Goal: Task Accomplishment & Management: Manage account settings

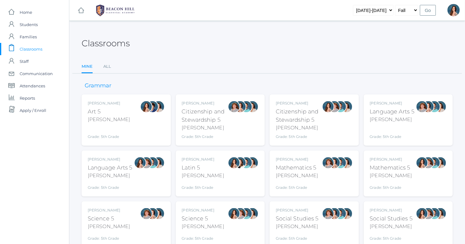
click at [132, 171] on div "Language Arts 5" at bounding box center [110, 168] width 45 height 8
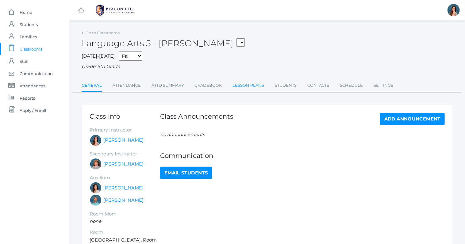
click at [255, 83] on link "Lesson Plans" at bounding box center [248, 85] width 32 height 12
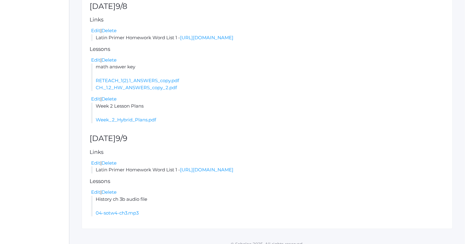
scroll to position [201, 0]
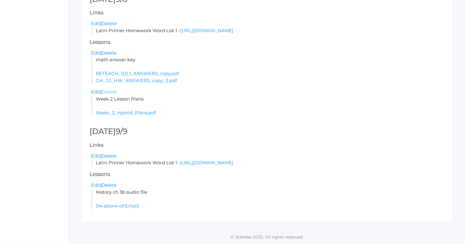
click at [108, 91] on link "Delete" at bounding box center [108, 92] width 15 height 6
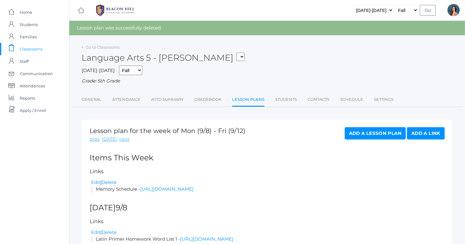
click at [236, 53] on select "05ART - Art 5 Salazar 05CITIZEN - Citizenship and Stewardship 5 Salazar 05CITIZ…" at bounding box center [240, 57] width 8 height 8
select select "1968"
click option "05LA - Language Arts 5 [PERSON_NAME]" at bounding box center [0, 0] width 0 height 0
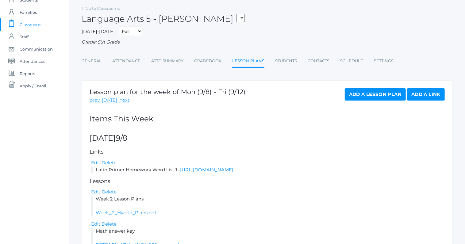
scroll to position [30, 0]
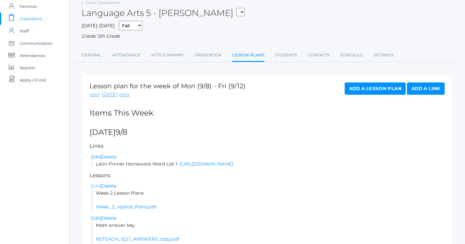
click at [95, 184] on link "Edit" at bounding box center [95, 186] width 9 height 6
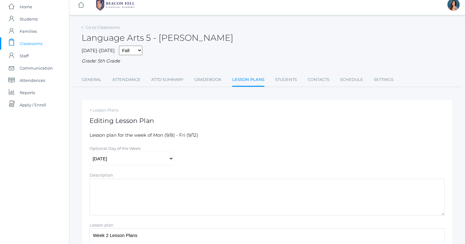
scroll to position [25, 0]
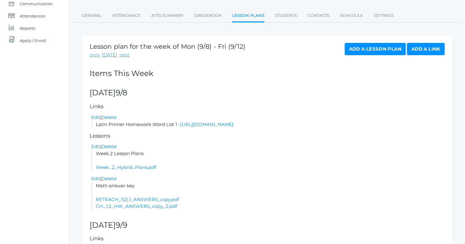
scroll to position [76, 0]
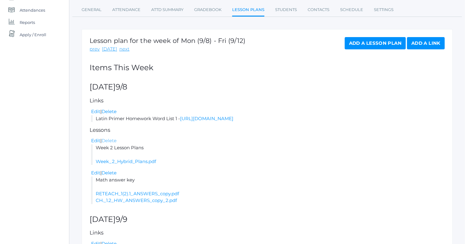
click at [114, 141] on link "Delete" at bounding box center [108, 141] width 15 height 6
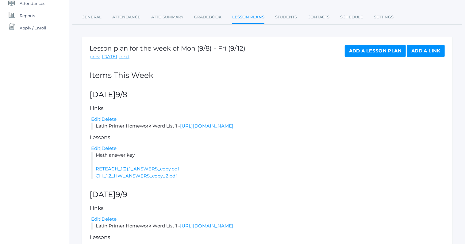
scroll to position [111, 0]
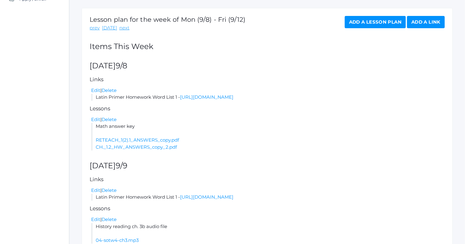
click at [351, 23] on link "Add a Lesson Plan" at bounding box center [375, 22] width 61 height 12
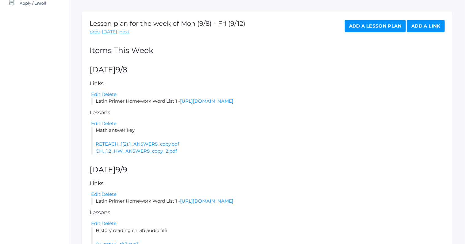
scroll to position [54, 0]
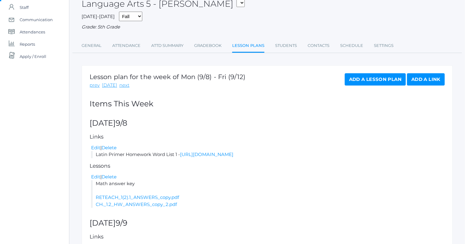
click at [372, 81] on link "Add a Lesson Plan" at bounding box center [375, 79] width 61 height 12
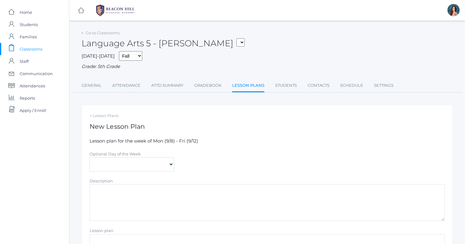
select select "2025-09-08"
click option "[DATE]" at bounding box center [0, 0] width 0 height 0
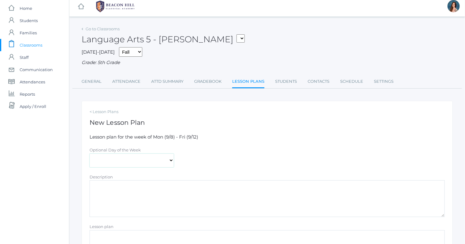
scroll to position [40, 0]
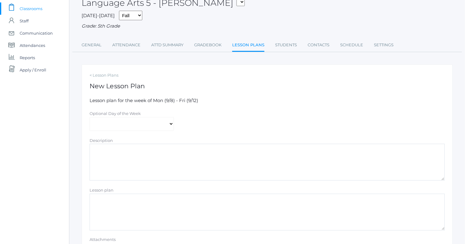
click at [103, 206] on textarea "Lesson plan" at bounding box center [267, 212] width 355 height 37
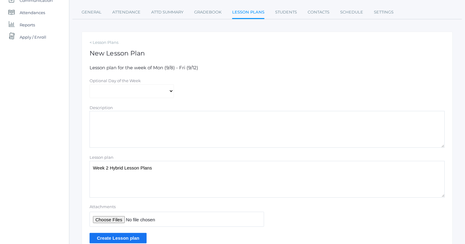
scroll to position [102, 0]
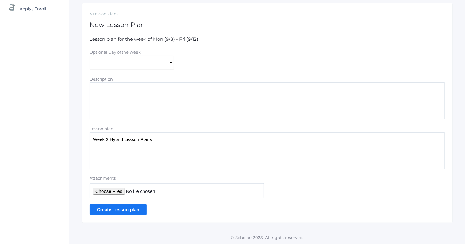
type textarea "Week 2 Hybrid Lesson Plans"
click at [107, 190] on input "Attachments" at bounding box center [177, 190] width 174 height 15
click at [105, 190] on input "Attachments" at bounding box center [177, 190] width 174 height 15
type input "C:\fakepath\Week 2 Hybrid Plans.pdf"
click at [143, 208] on input "Create Lesson plan" at bounding box center [118, 210] width 57 height 10
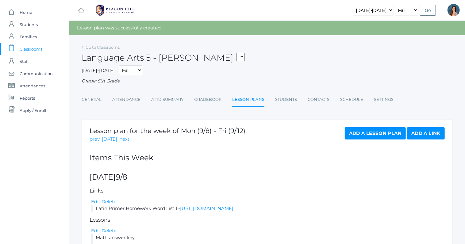
click at [236, 53] on select "05ART - Art 5 [PERSON_NAME] 05CITIZEN - Citizenship and Stewardship 5 [PERSON_N…" at bounding box center [240, 57] width 8 height 8
select select "1967"
click option "05LA - Language Arts 5 [PERSON_NAME]" at bounding box center [0, 0] width 0 height 0
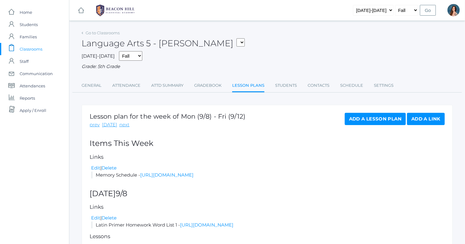
click at [362, 122] on link "Add a Lesson Plan" at bounding box center [375, 119] width 61 height 12
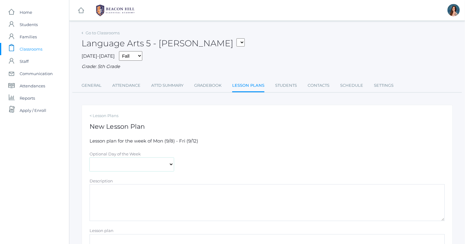
select select "2025-09-08"
click option "[DATE]" at bounding box center [0, 0] width 0 height 0
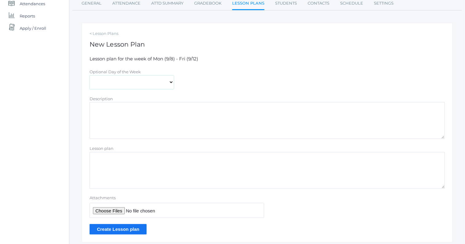
scroll to position [102, 0]
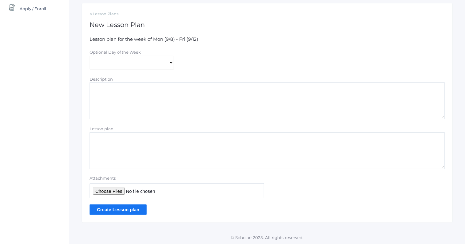
click at [114, 142] on textarea "Lesson plan" at bounding box center [267, 150] width 355 height 37
type textarea "Week 2 Hybrid Lesson Plans"
click at [106, 188] on input "Attachments" at bounding box center [177, 190] width 174 height 15
type input "C:\fakepath\Week 2 Hybrid Plans.pdf"
click at [108, 209] on input "Create Lesson plan" at bounding box center [118, 210] width 57 height 10
